Goal: Information Seeking & Learning: Learn about a topic

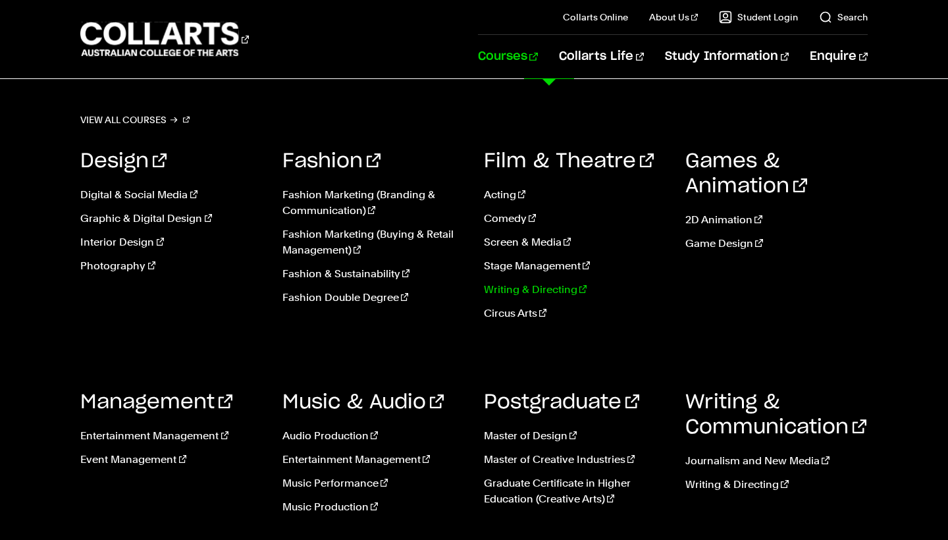
scroll to position [142, 0]
click at [121, 272] on link "Photography" at bounding box center [171, 266] width 182 height 16
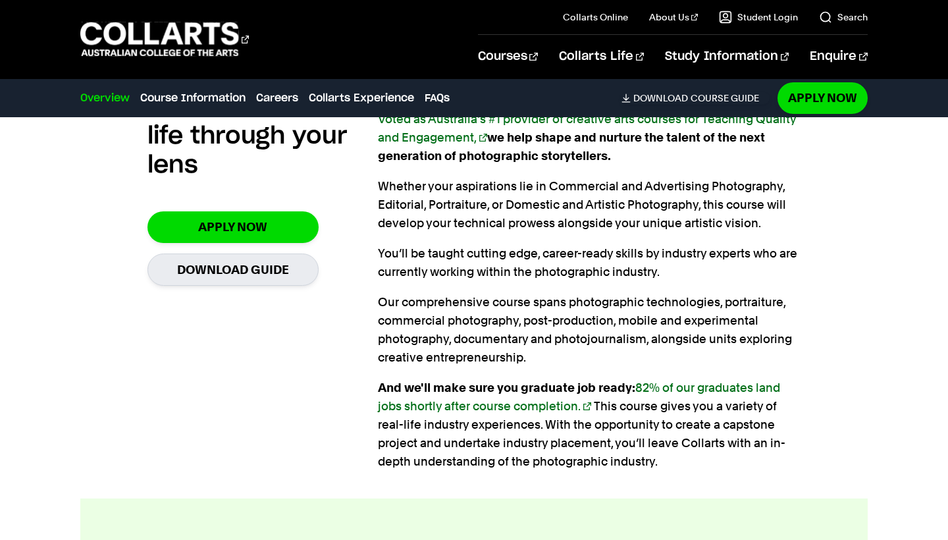
scroll to position [903, 0]
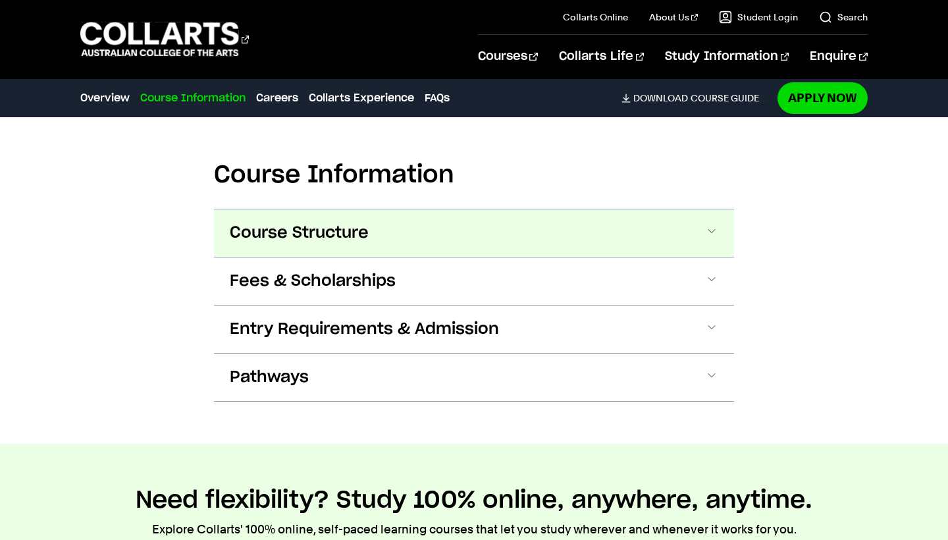
click at [364, 222] on span "Course Structure" at bounding box center [299, 232] width 139 height 21
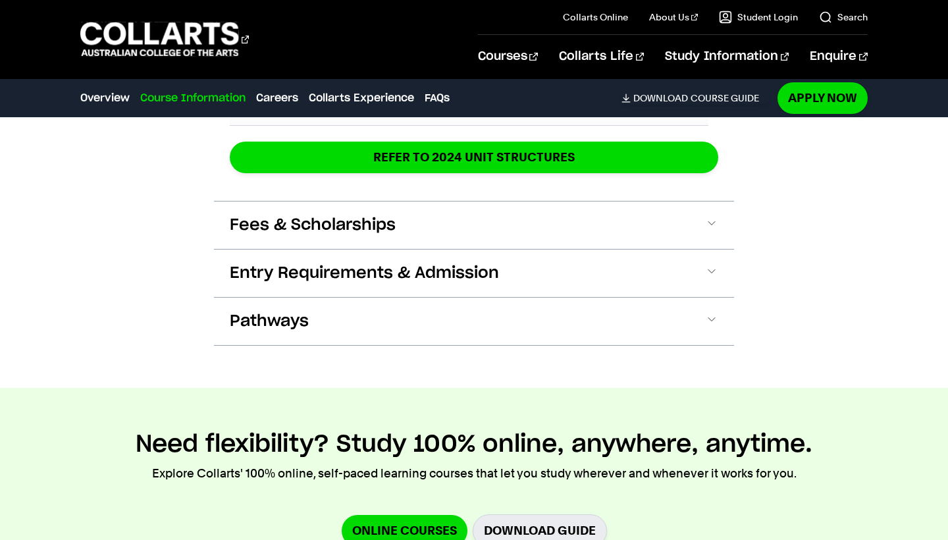
scroll to position [2603, 0]
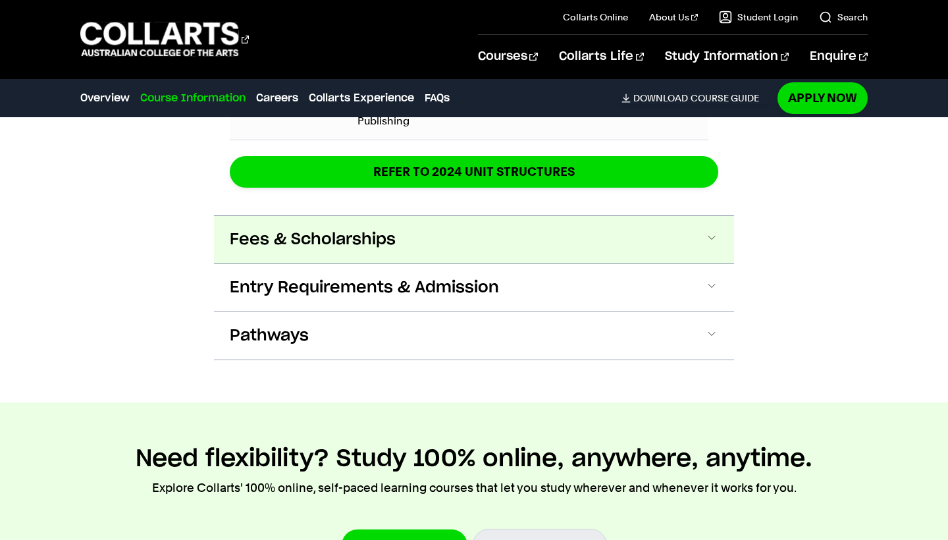
click at [365, 229] on span "Fees & Scholarships" at bounding box center [313, 239] width 166 height 21
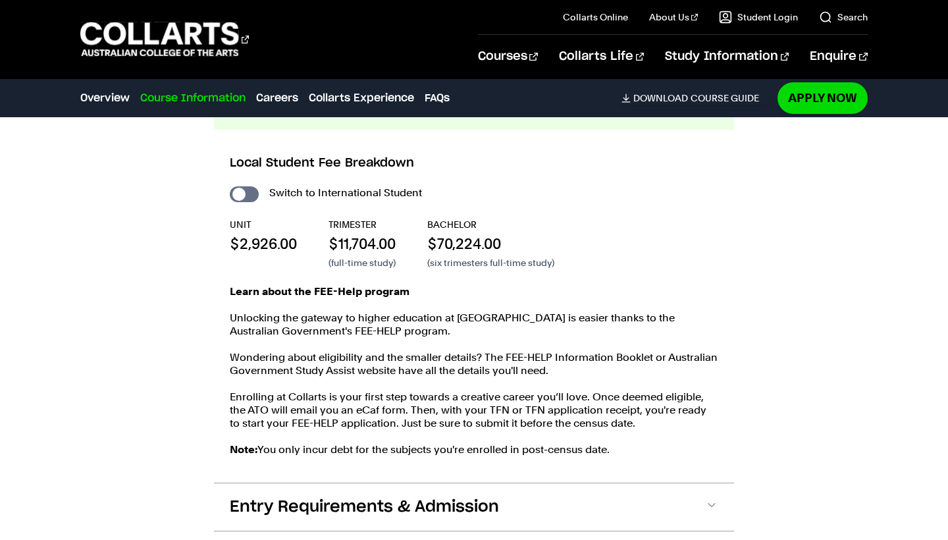
scroll to position [2738, 0]
click at [254, 186] on input "International Student" at bounding box center [244, 194] width 29 height 16
checkbox input "true"
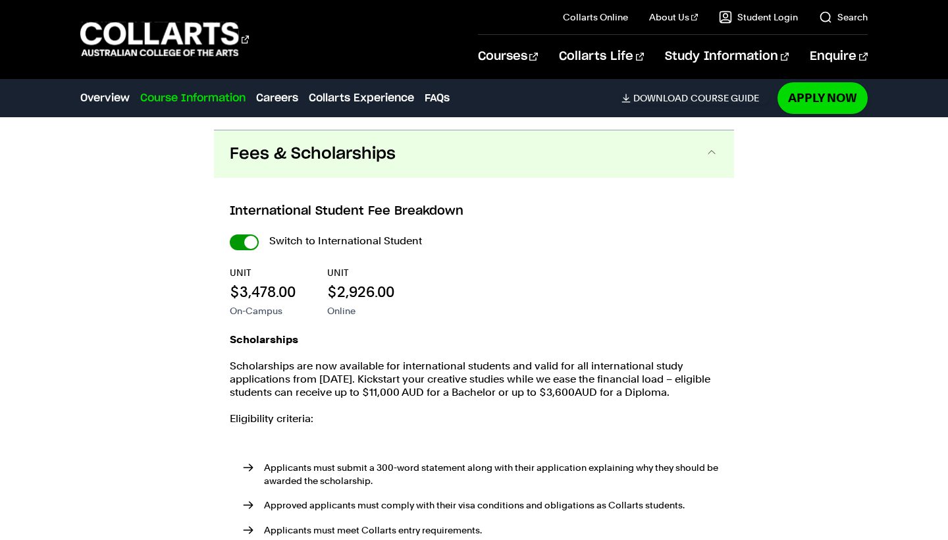
click at [239, 234] on input "International Student" at bounding box center [244, 242] width 29 height 16
checkbox input "false"
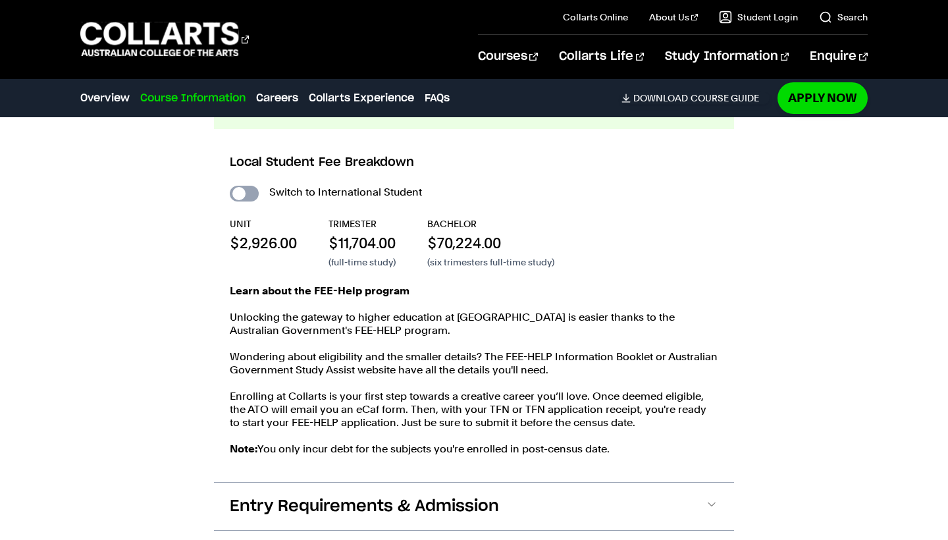
click at [241, 186] on input "International Student" at bounding box center [244, 194] width 29 height 16
checkbox input "true"
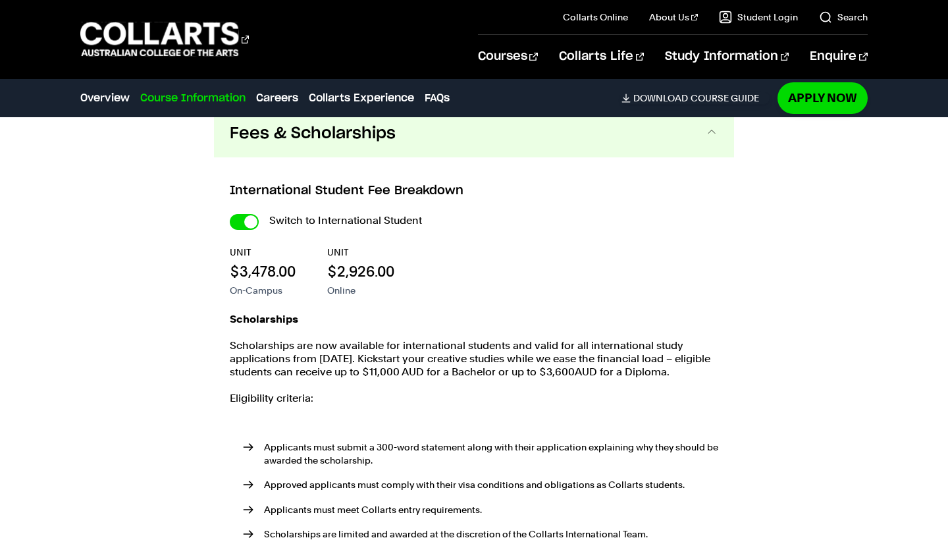
scroll to position [2759, 0]
click at [238, 213] on input "International Student" at bounding box center [244, 221] width 29 height 16
checkbox input "false"
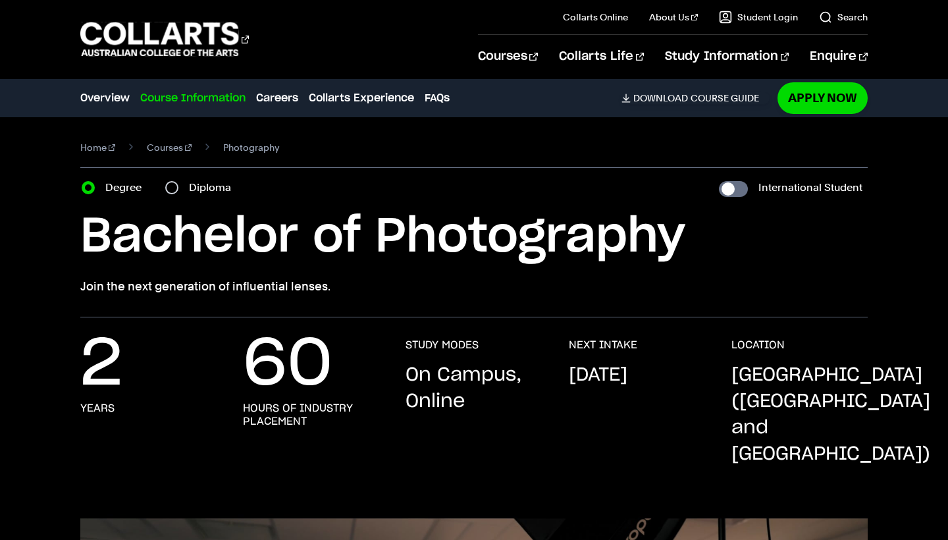
scroll to position [2759, 0]
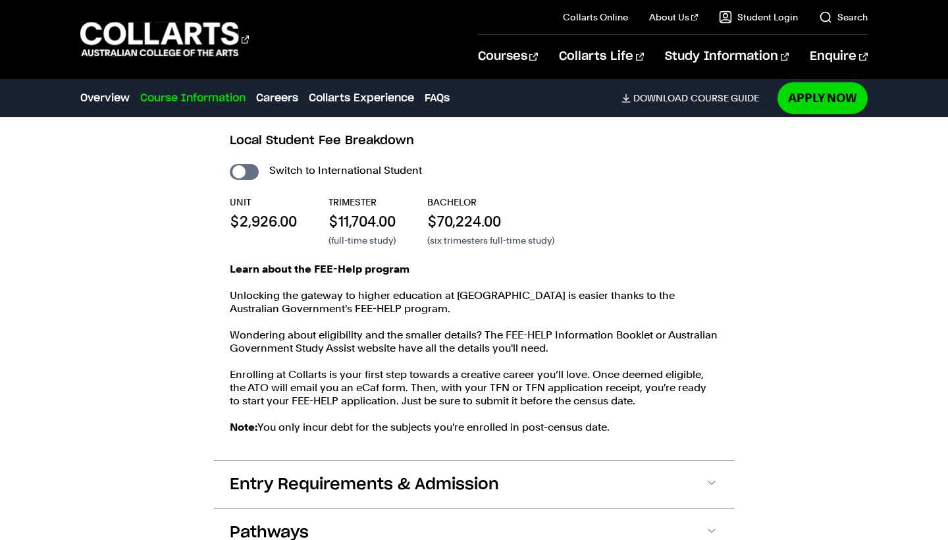
scroll to position [2738, 0]
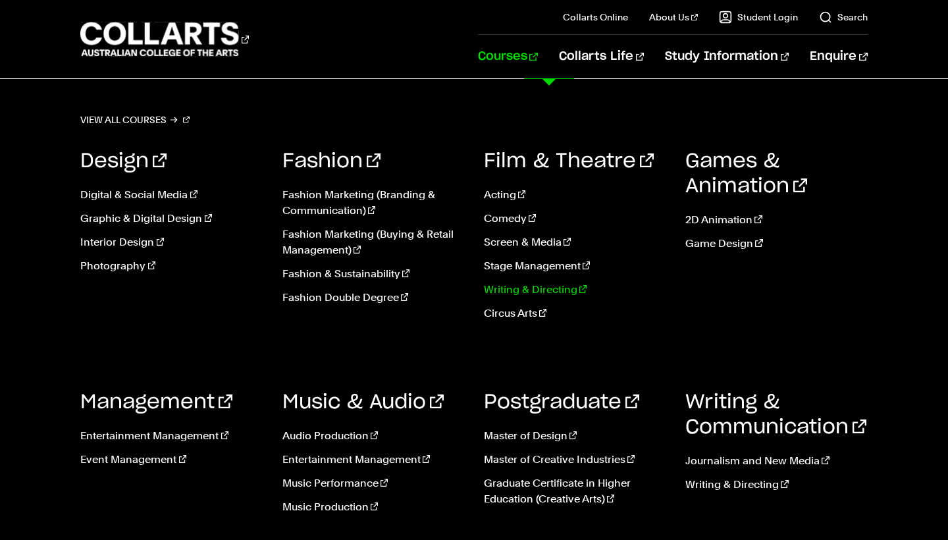
scroll to position [765, 0]
